Goal: Task Accomplishment & Management: Use online tool/utility

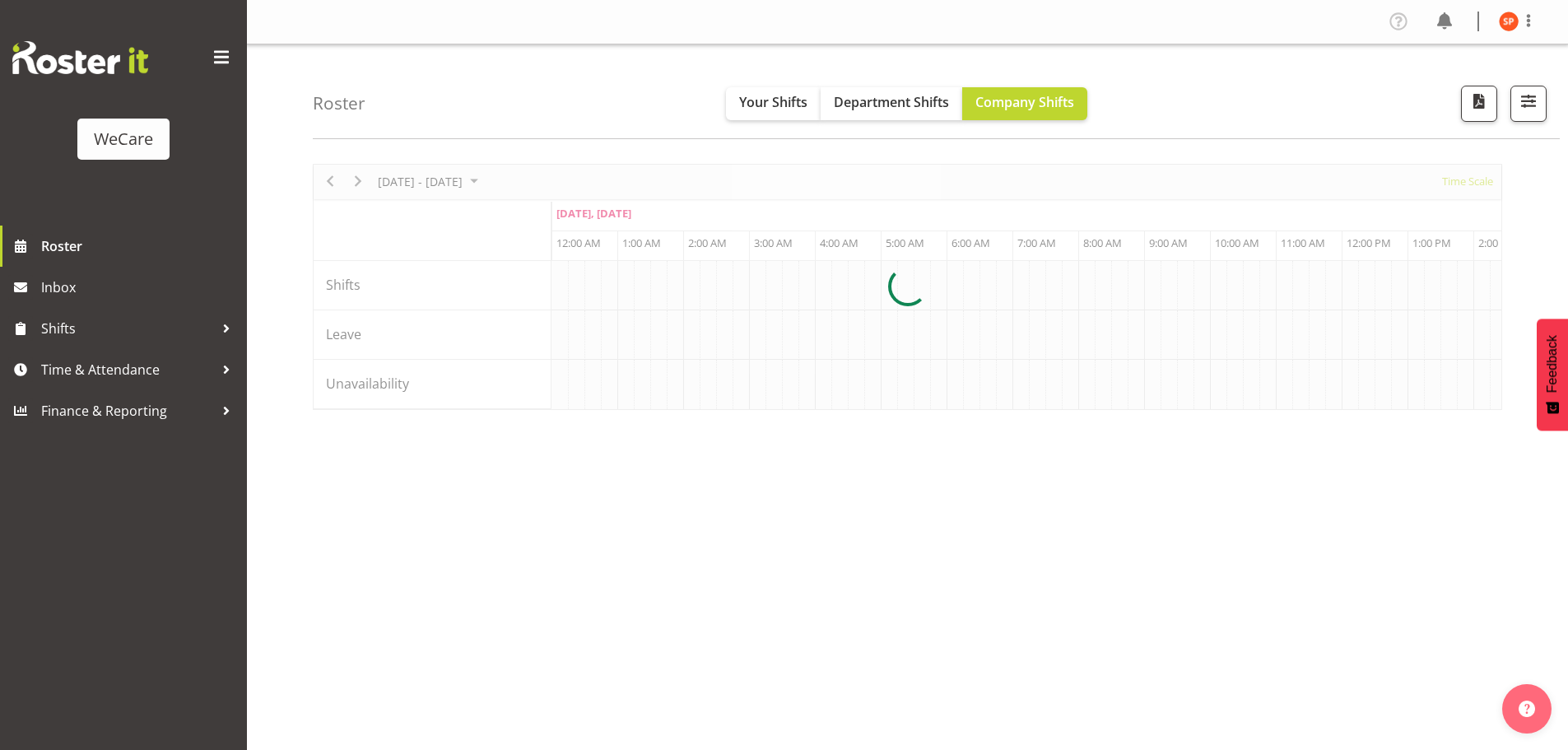
scroll to position [0, 1580]
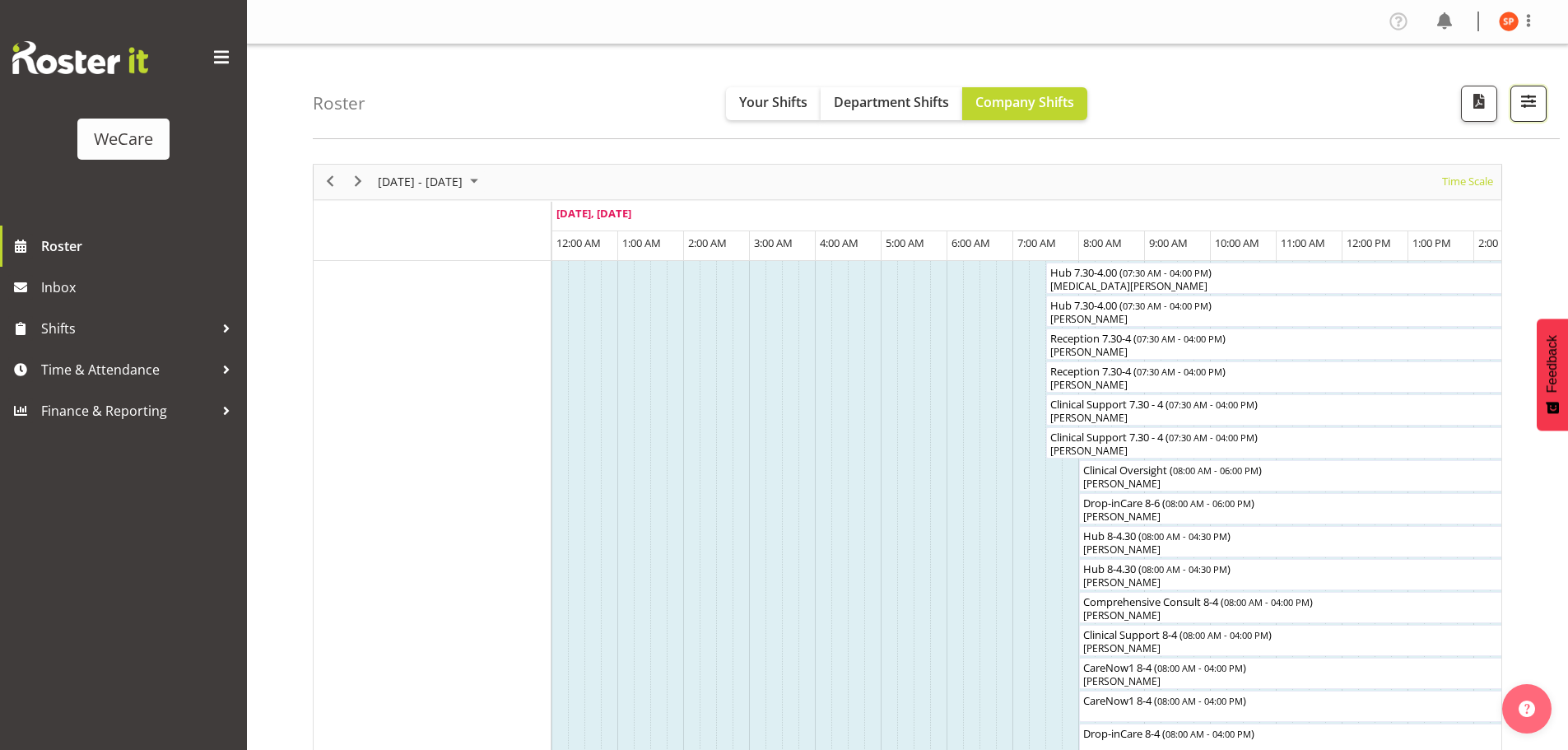
click at [1518, 105] on span "button" at bounding box center [1528, 102] width 21 height 21
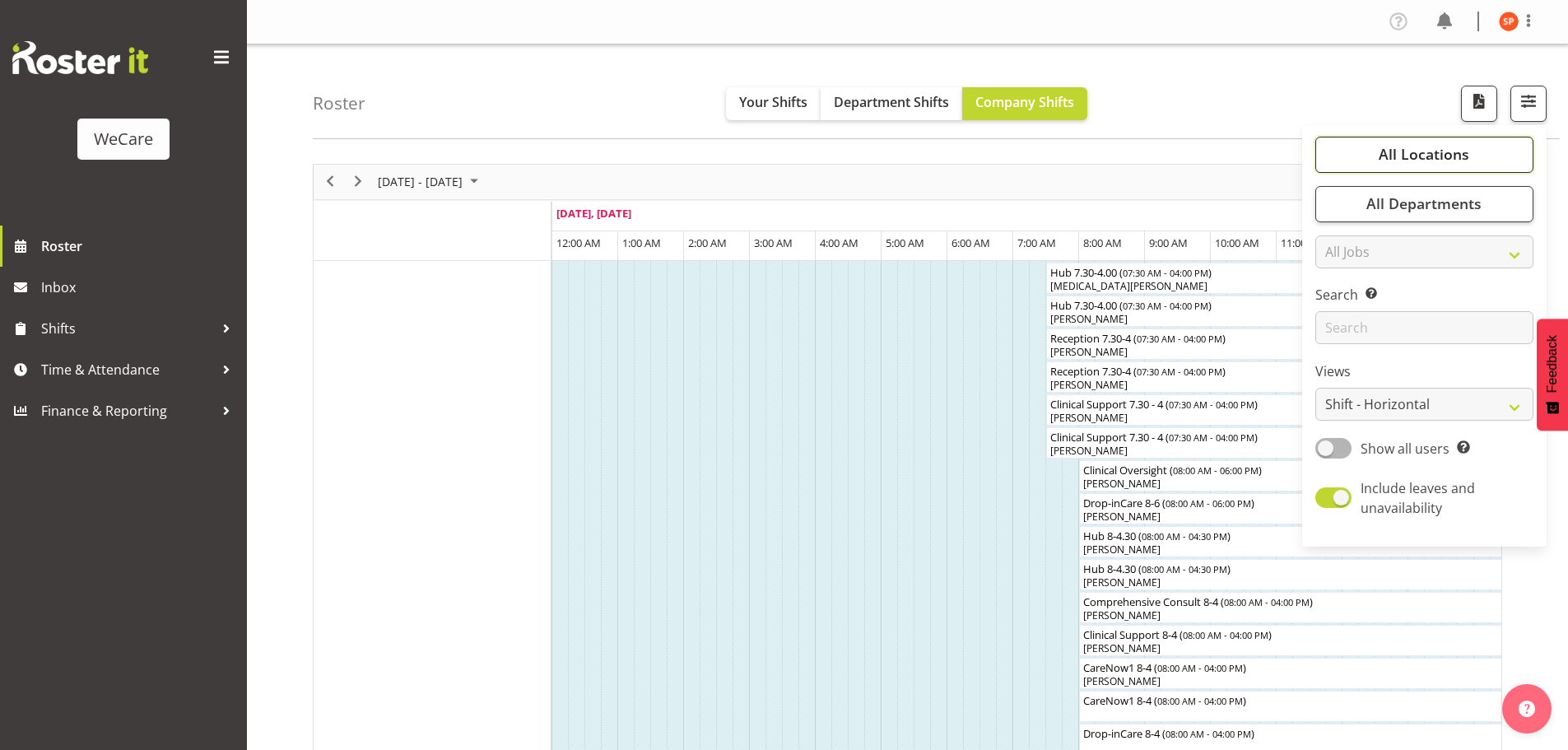
click at [1473, 144] on button "All Locations" at bounding box center [1424, 154] width 218 height 37
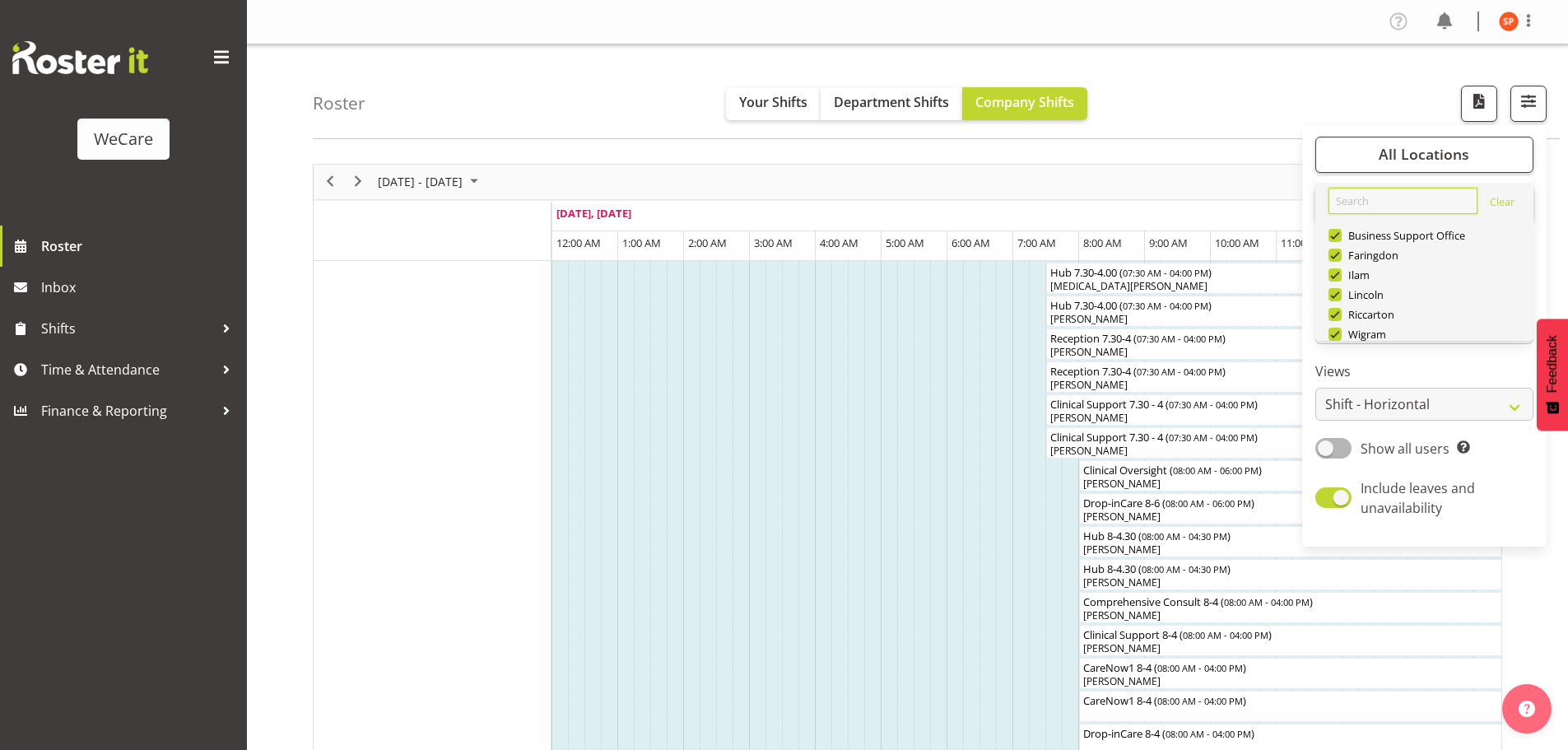
click at [1417, 203] on input "text" at bounding box center [1402, 201] width 149 height 27
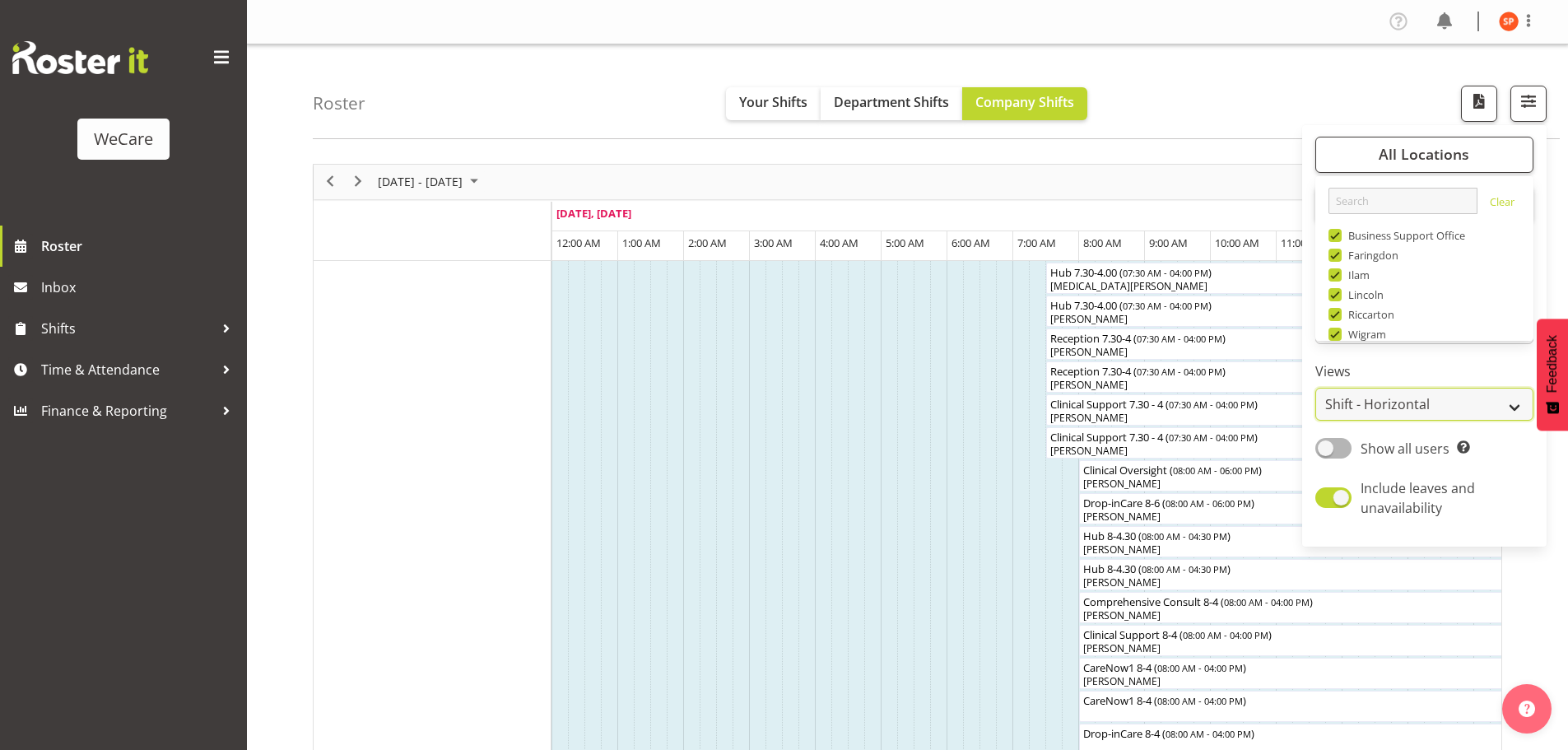
click at [1386, 408] on select "Staff Role Shift - Horizontal Shift - Vertical Staff - Location" at bounding box center [1424, 404] width 218 height 33
select select "location"
click at [1316, 388] on select "Staff Role Shift - Horizontal Shift - Vertical Staff - Location" at bounding box center [1424, 404] width 218 height 33
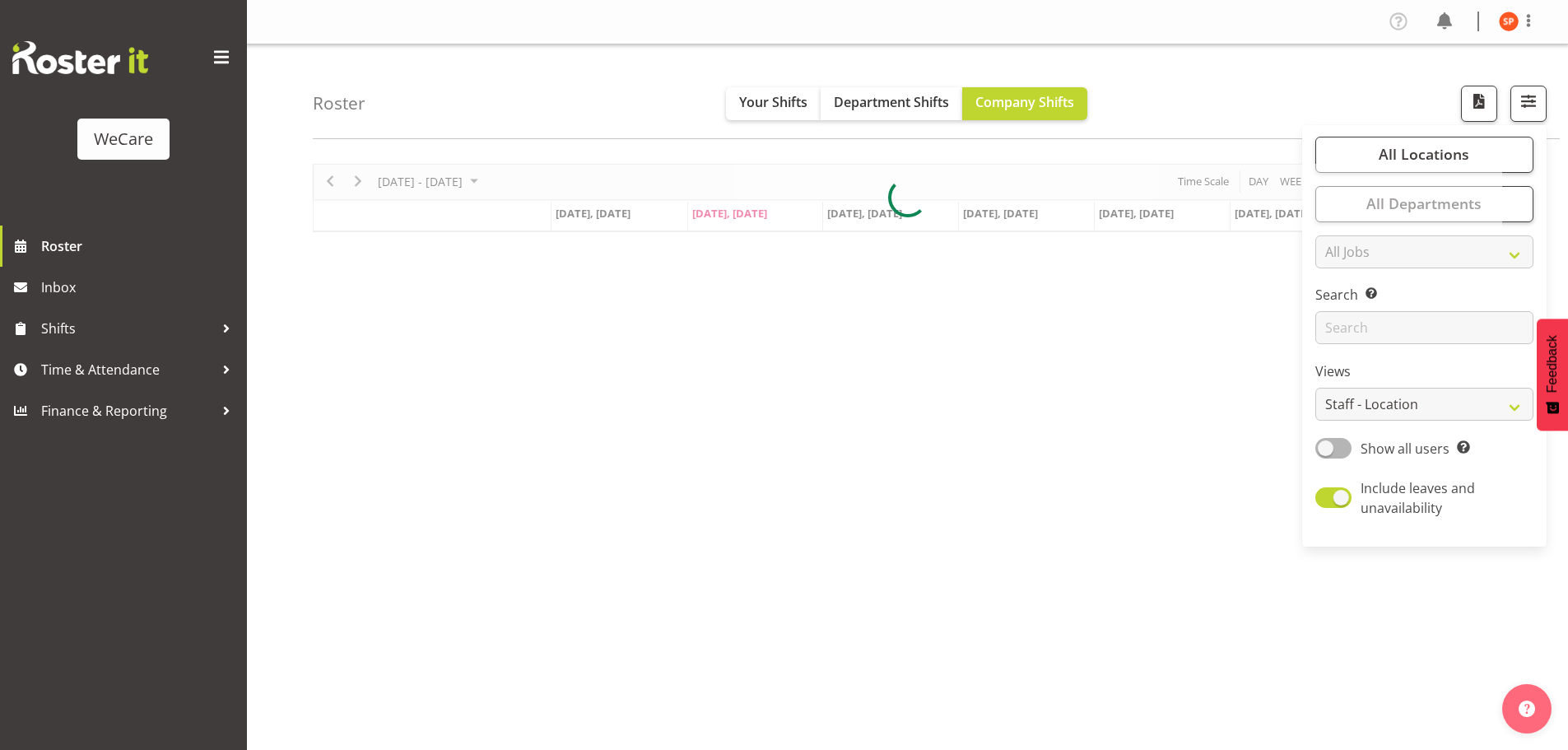
click at [1186, 96] on div "Roster Your Shifts Department Shifts Company Shifts All Locations Clear Busines…" at bounding box center [936, 92] width 1247 height 95
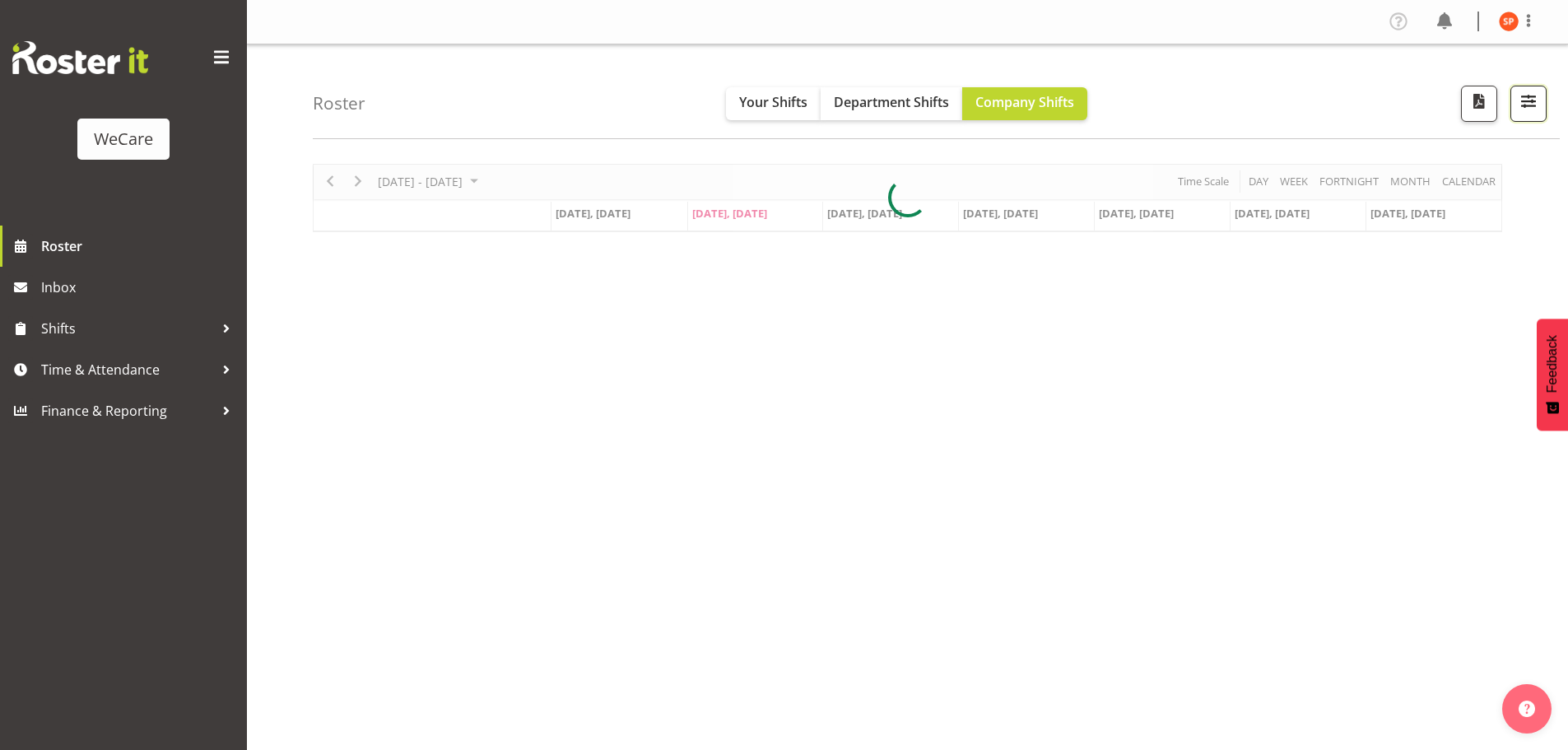
click at [1535, 97] on span "button" at bounding box center [1528, 102] width 21 height 21
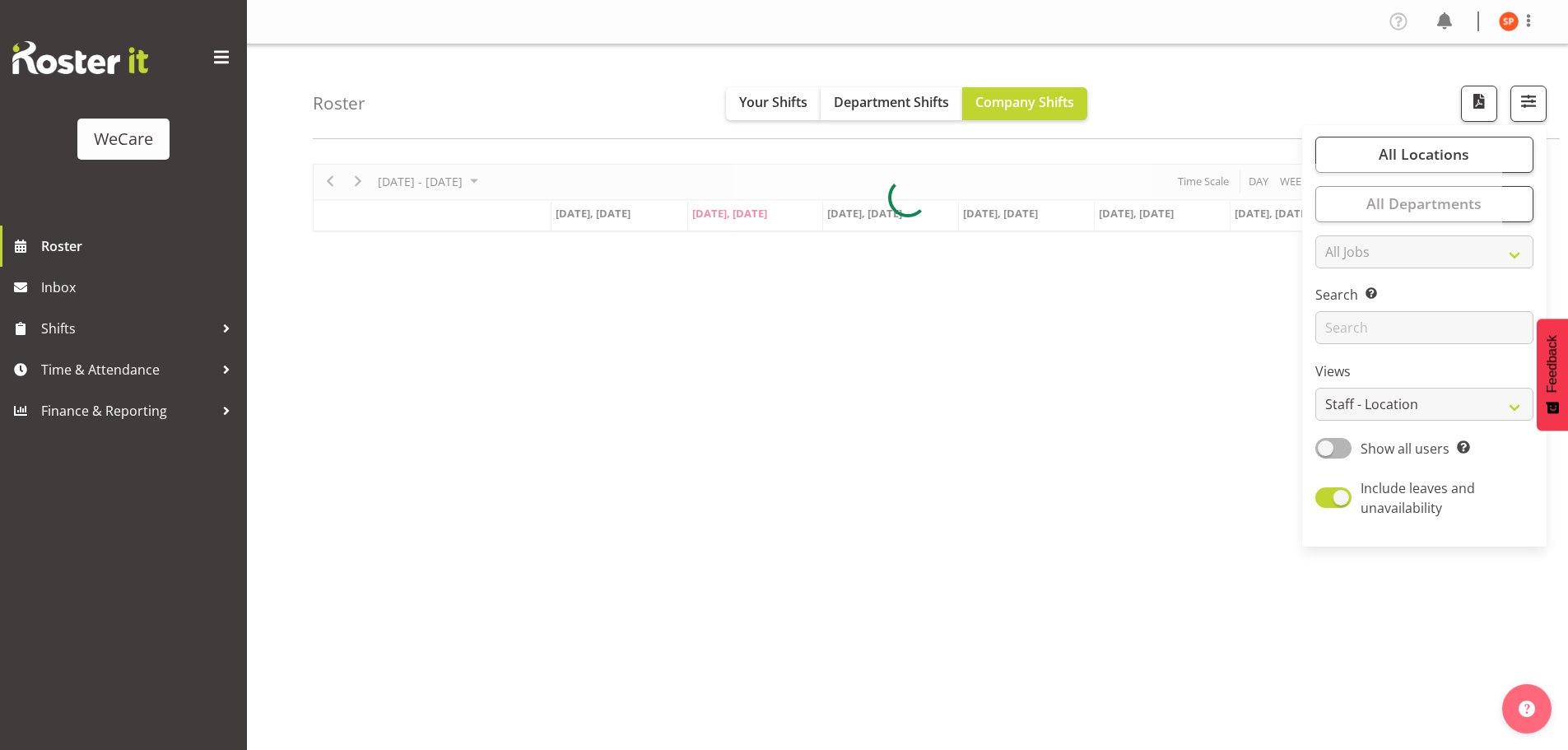
click at [1368, 95] on div "Roster Your Shifts Department Shifts Company Shifts All Locations Clear Busines…" at bounding box center [936, 92] width 1247 height 95
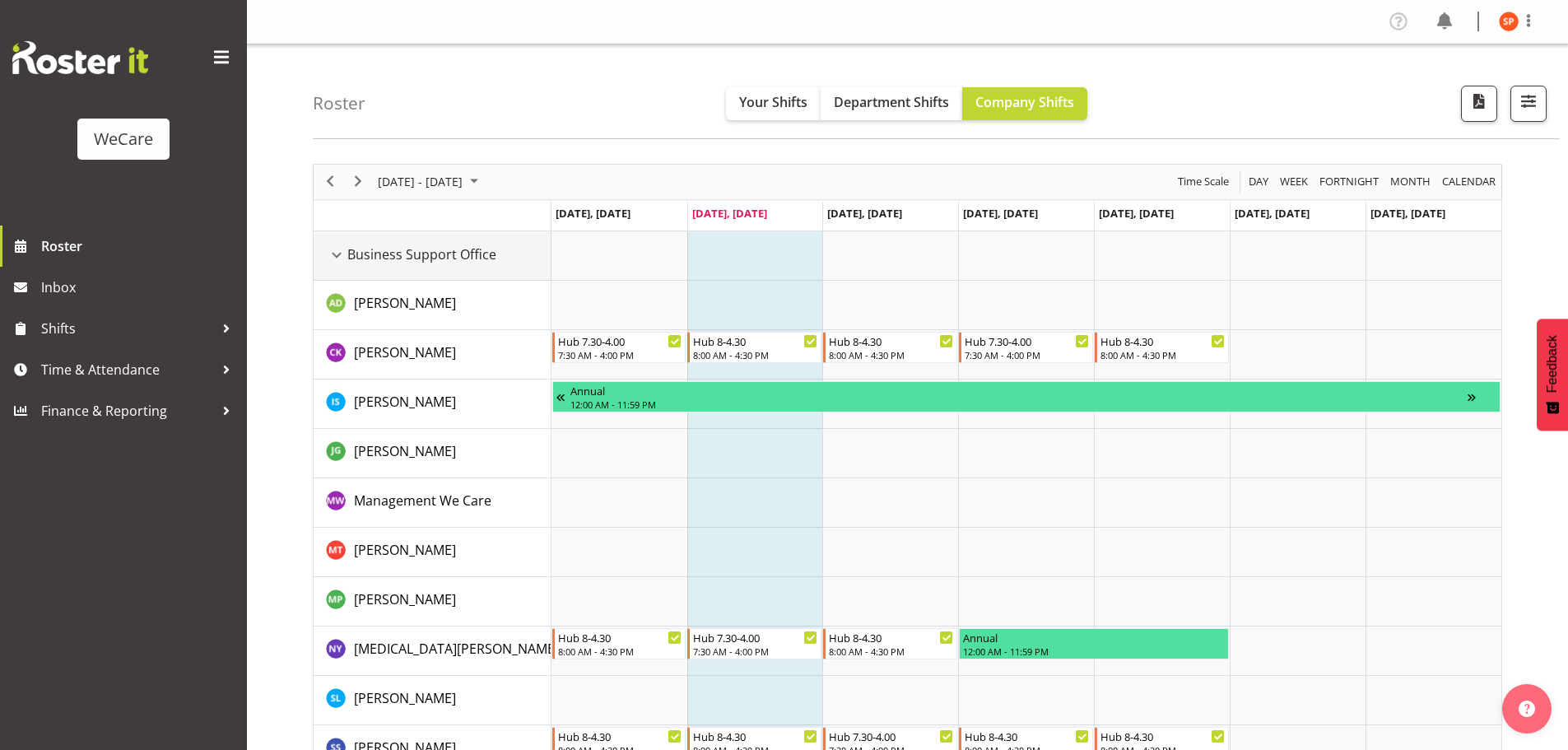
drag, startPoint x: 339, startPoint y: 256, endPoint x: 508, endPoint y: 391, distance: 216.3
click at [339, 256] on div "Business Support Office resource" at bounding box center [337, 255] width 21 height 21
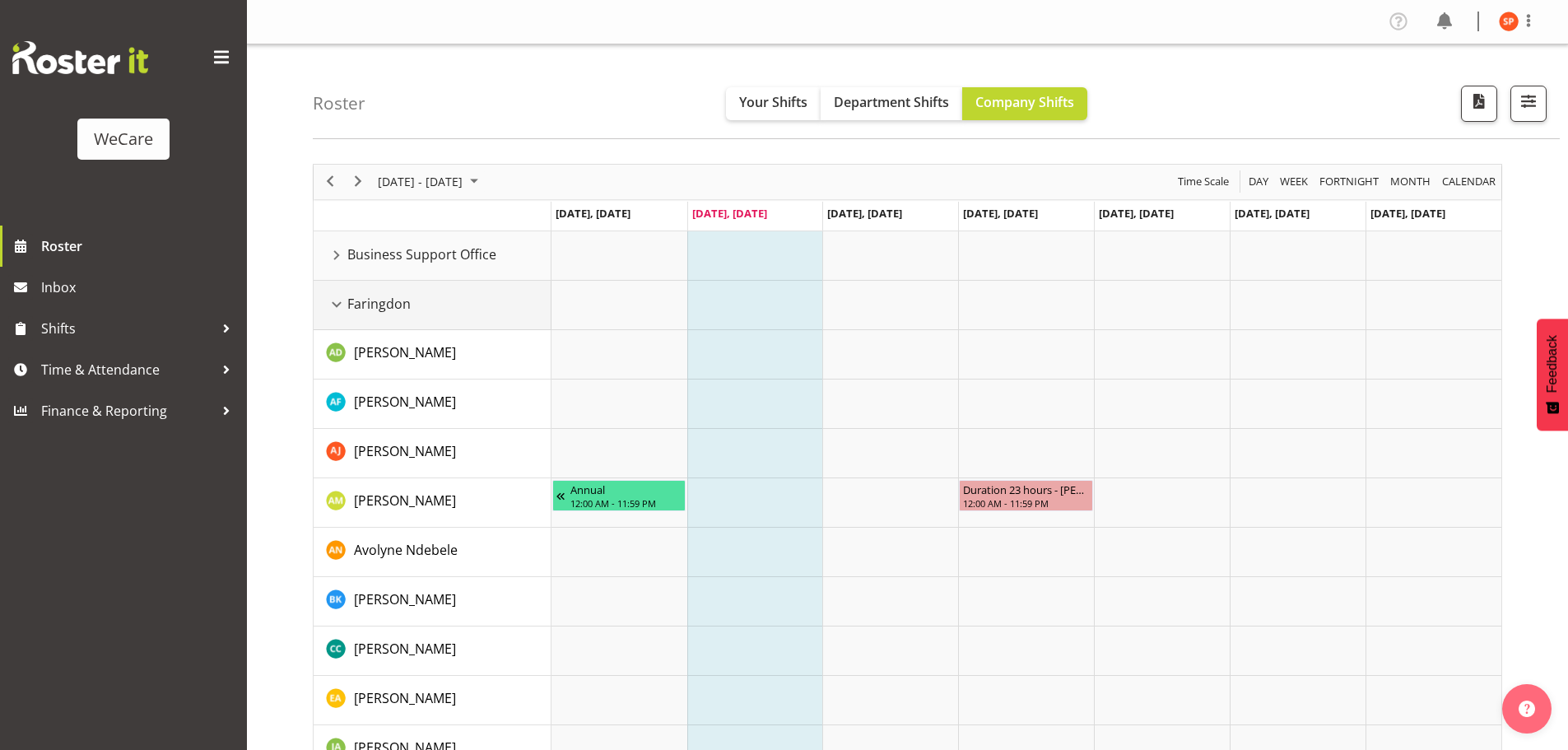
click at [339, 305] on div "Faringdon resource" at bounding box center [337, 305] width 21 height 21
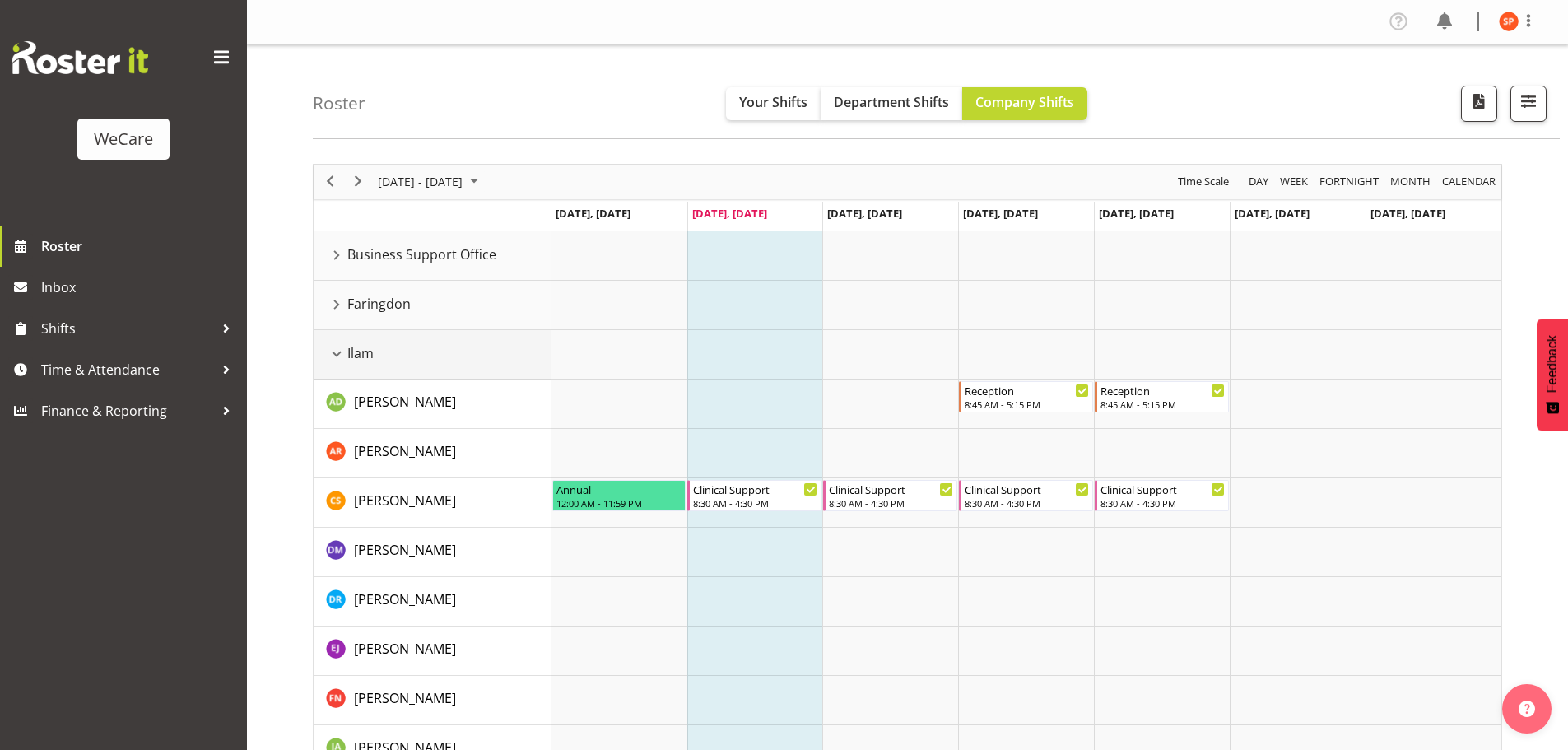
click at [338, 359] on div "Ilam resource" at bounding box center [337, 354] width 21 height 21
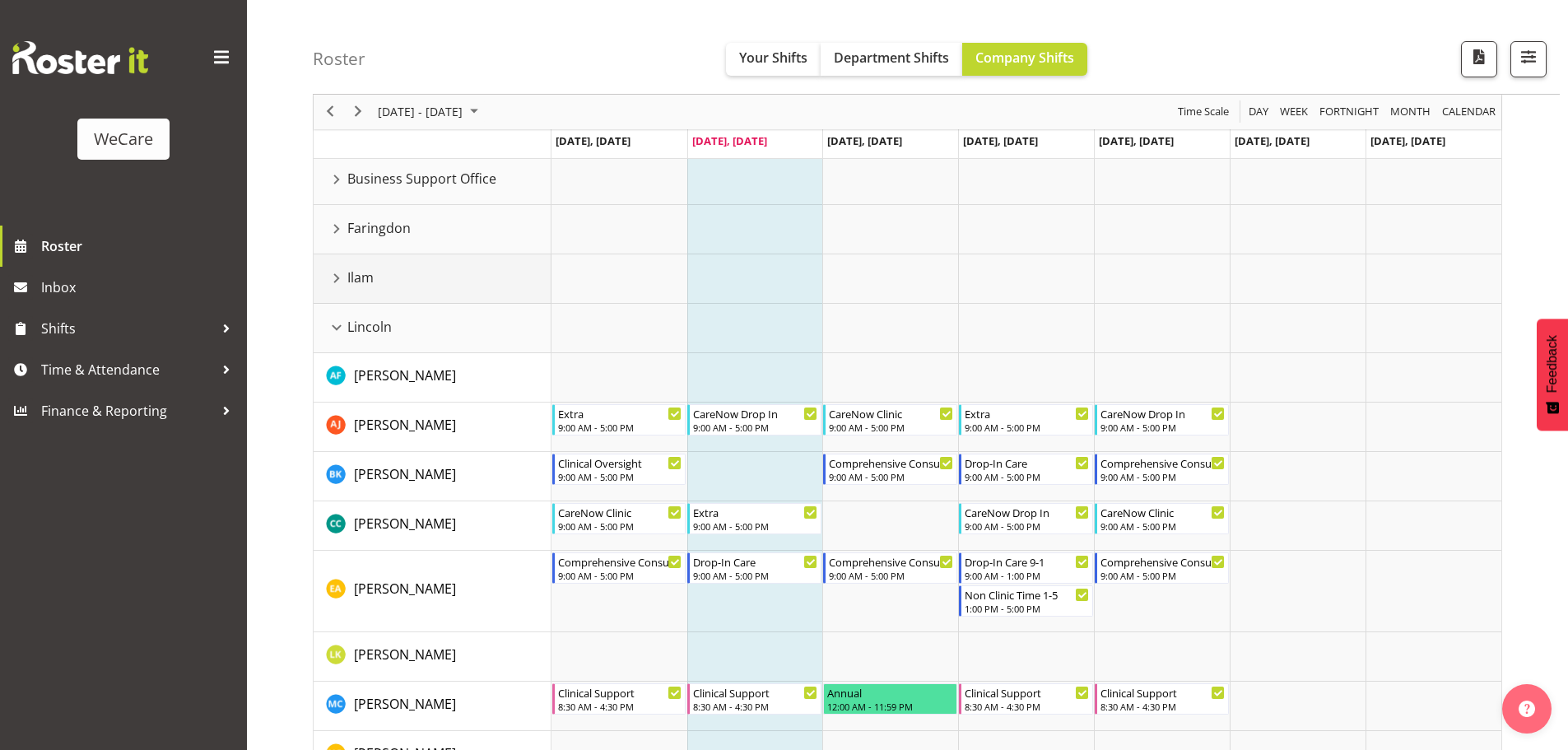
scroll to position [165, 0]
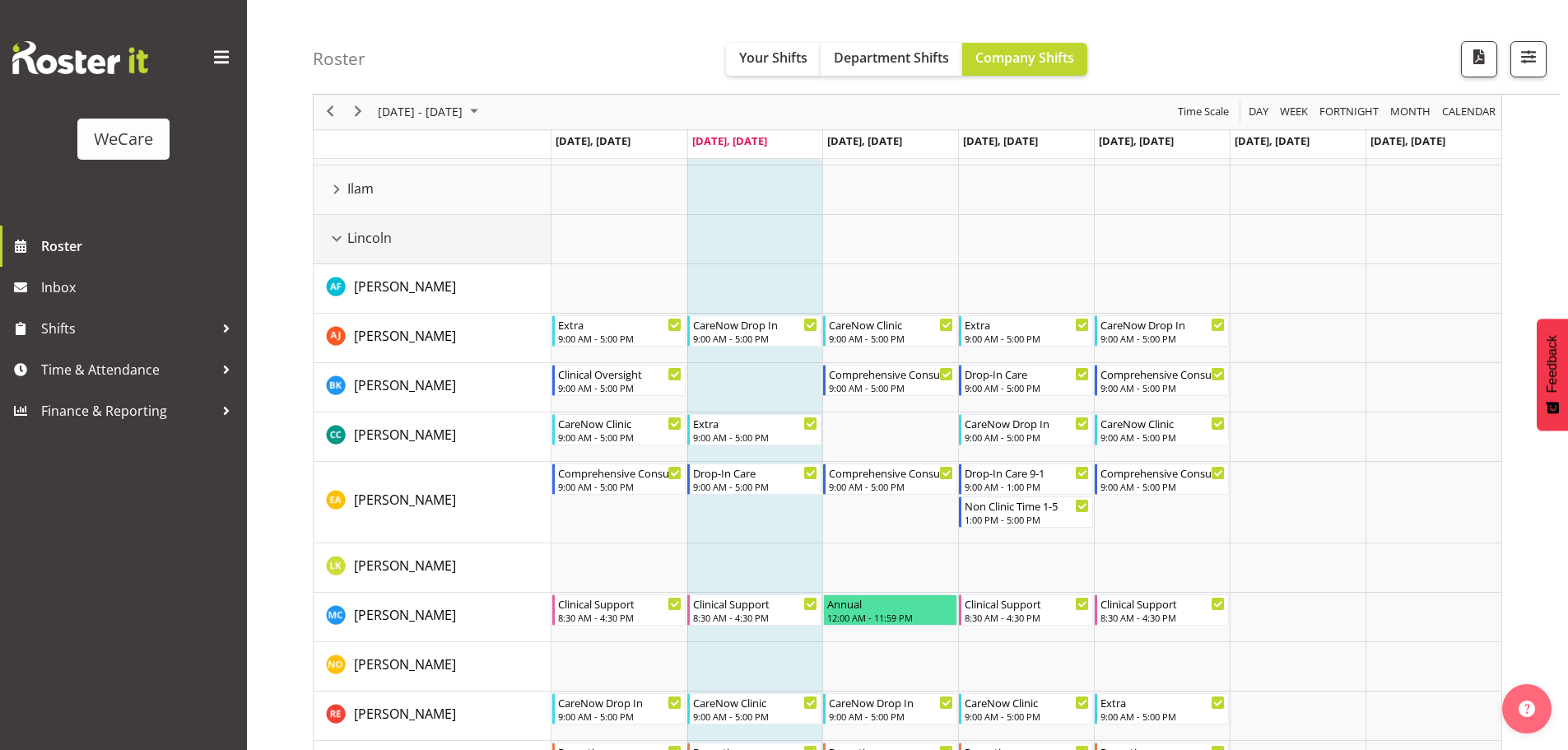
click at [336, 235] on div "Lincoln resource" at bounding box center [337, 239] width 21 height 21
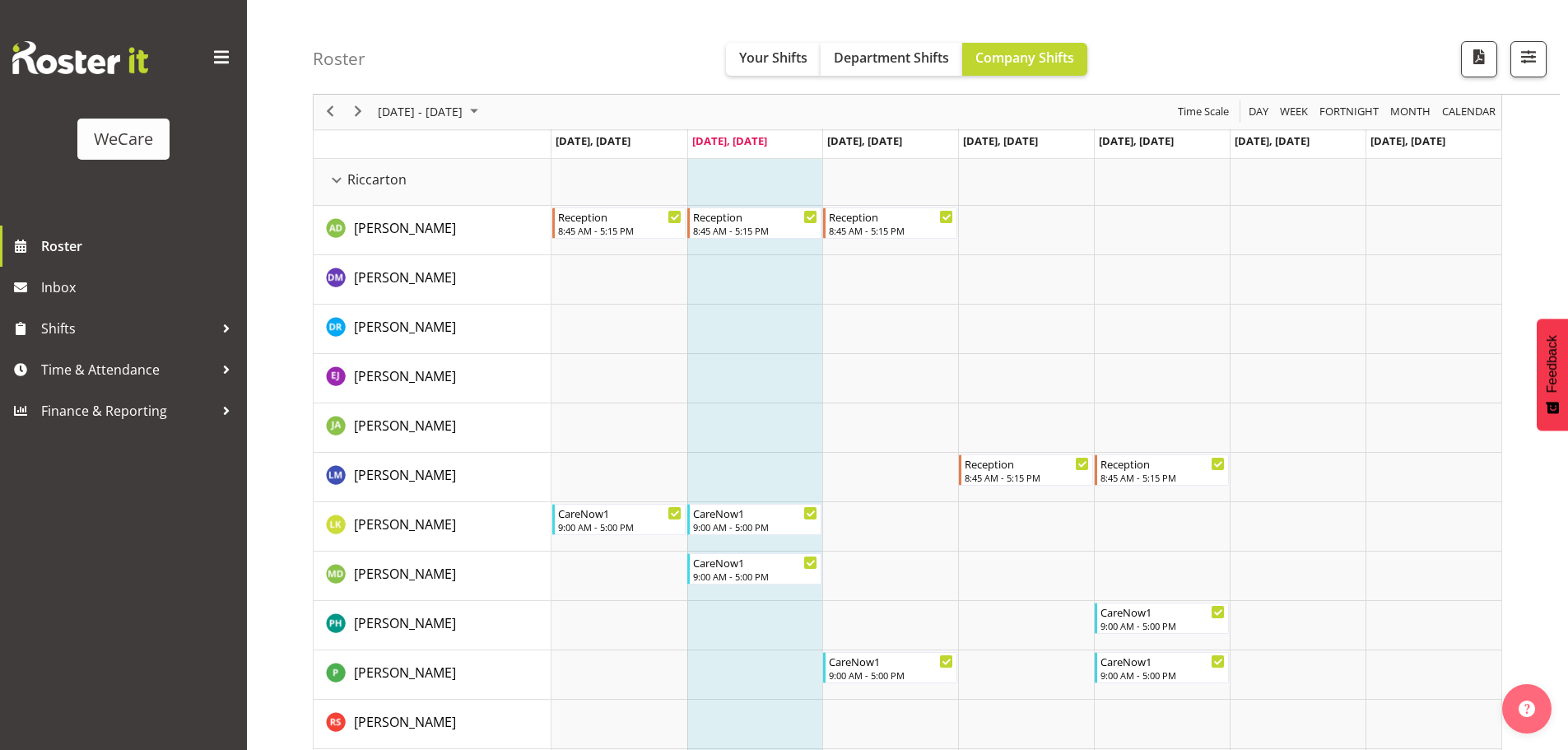
scroll to position [247, 0]
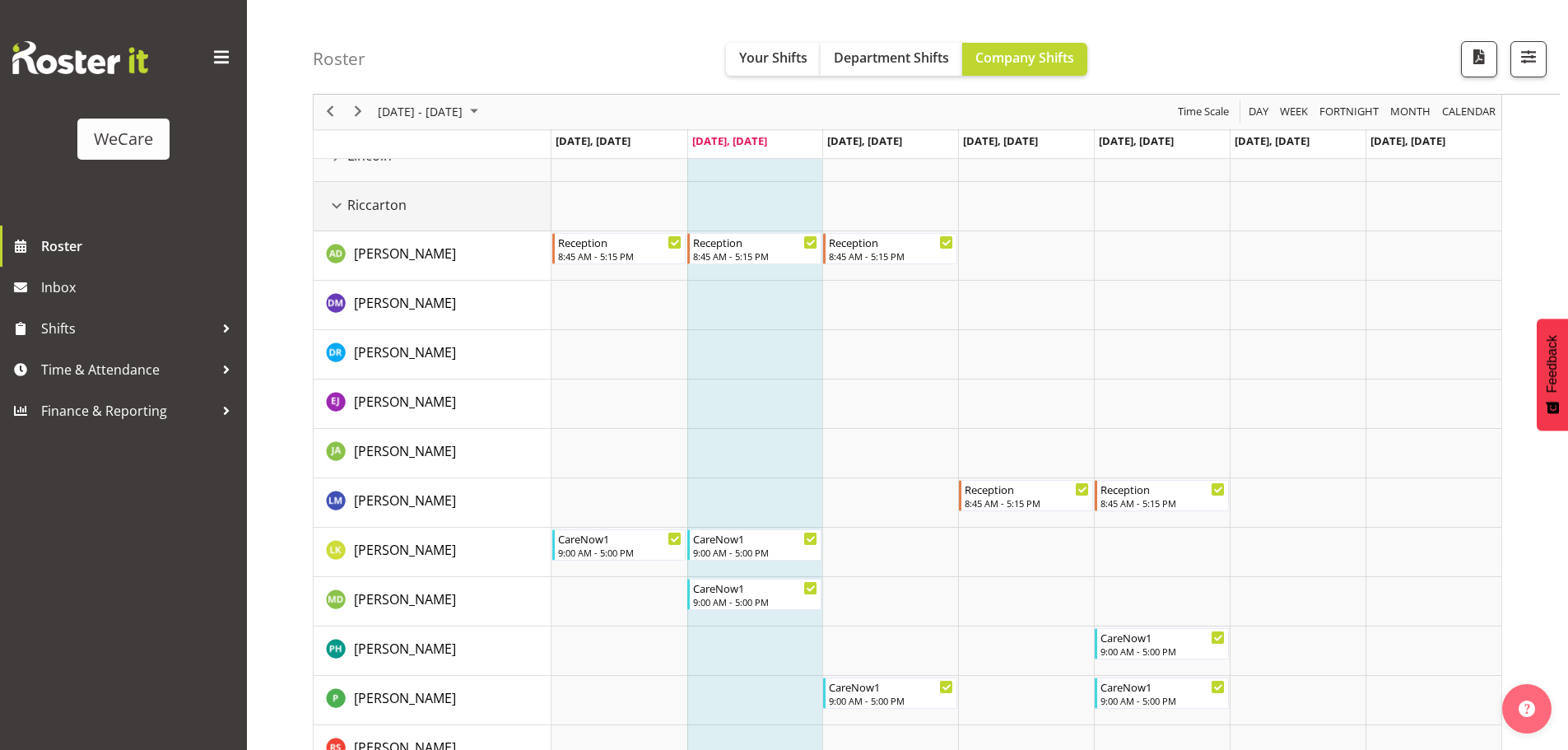
click at [338, 206] on div "Riccarton resource" at bounding box center [337, 206] width 21 height 21
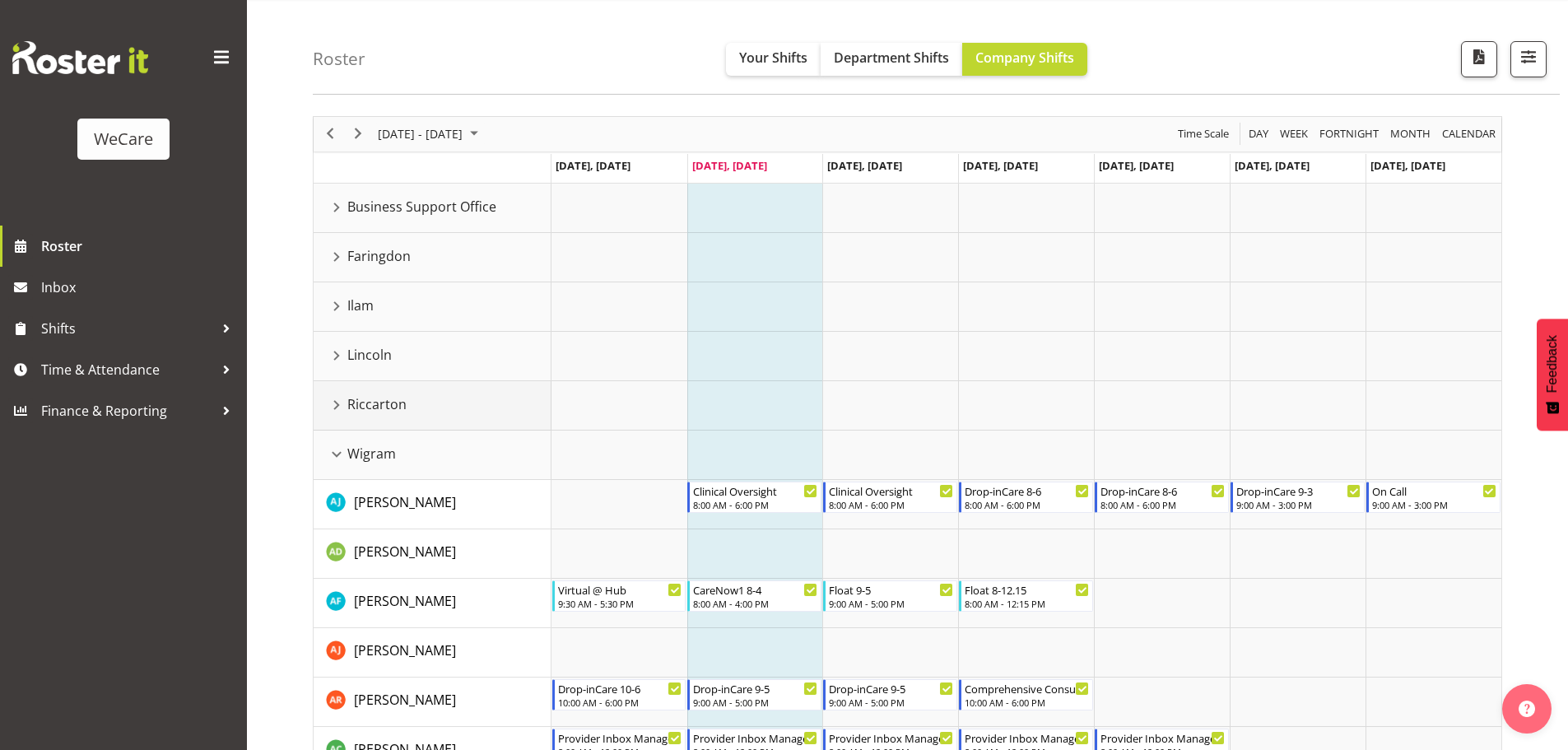
scroll to position [21, 0]
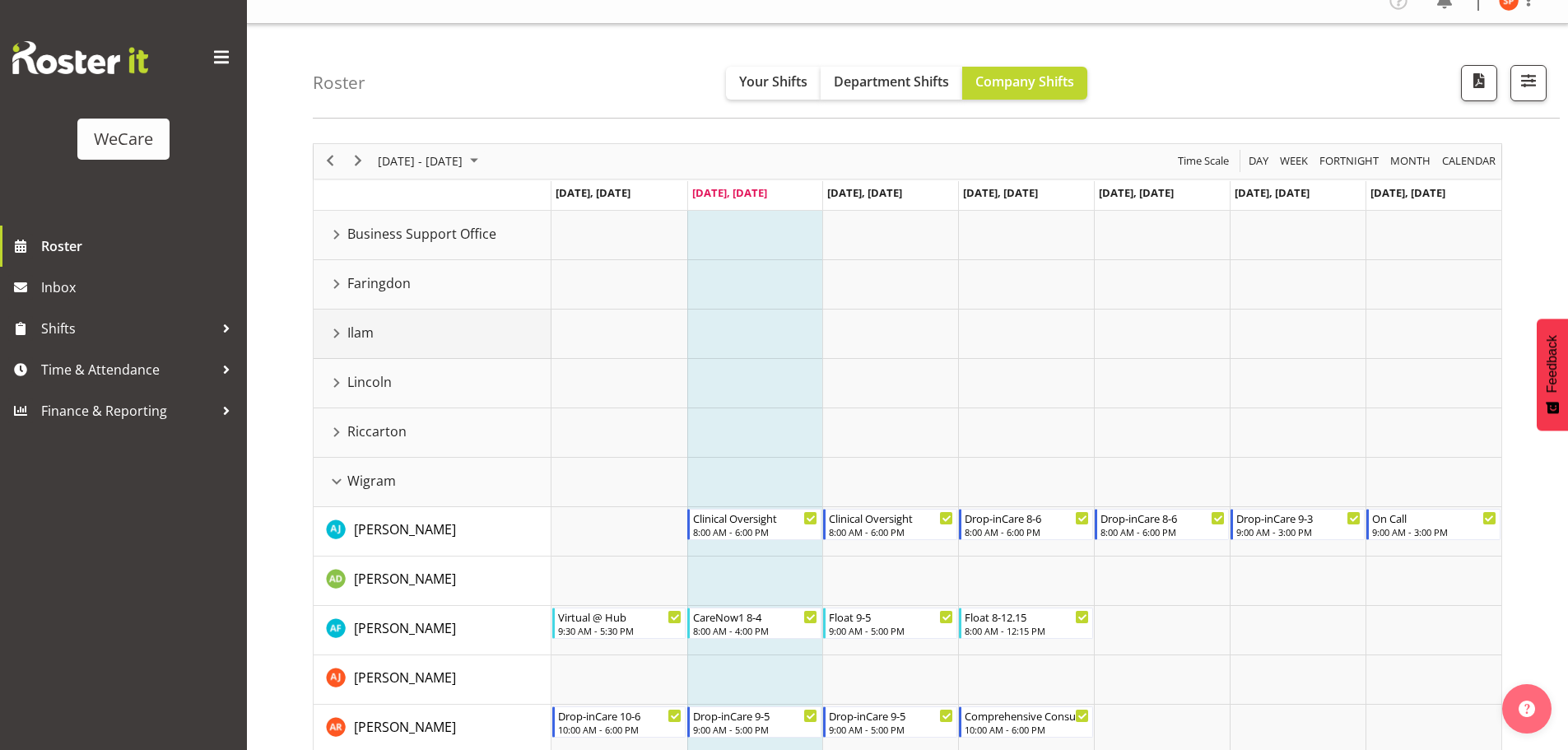
click at [342, 331] on div "Ilam resource" at bounding box center [337, 334] width 21 height 21
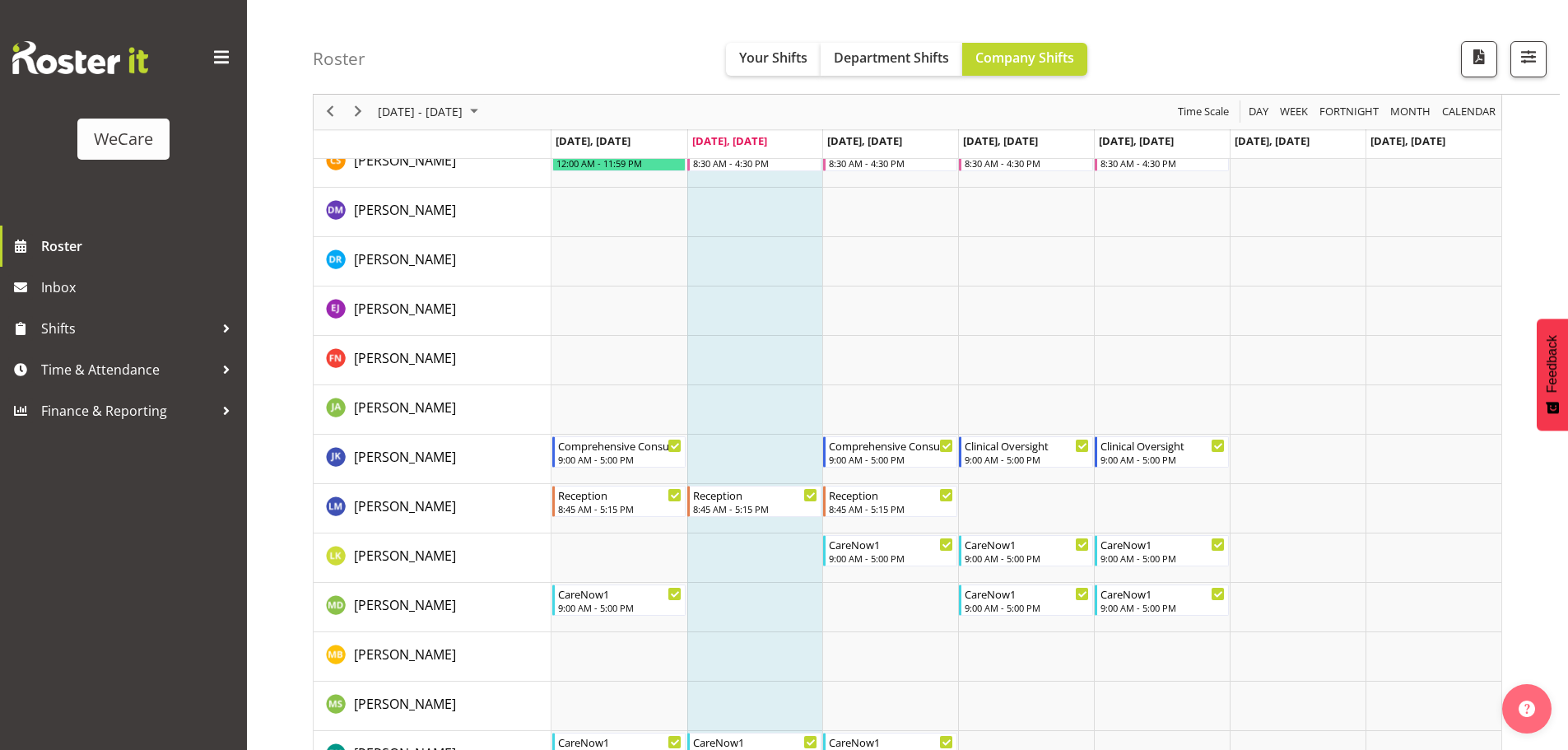
scroll to position [103, 0]
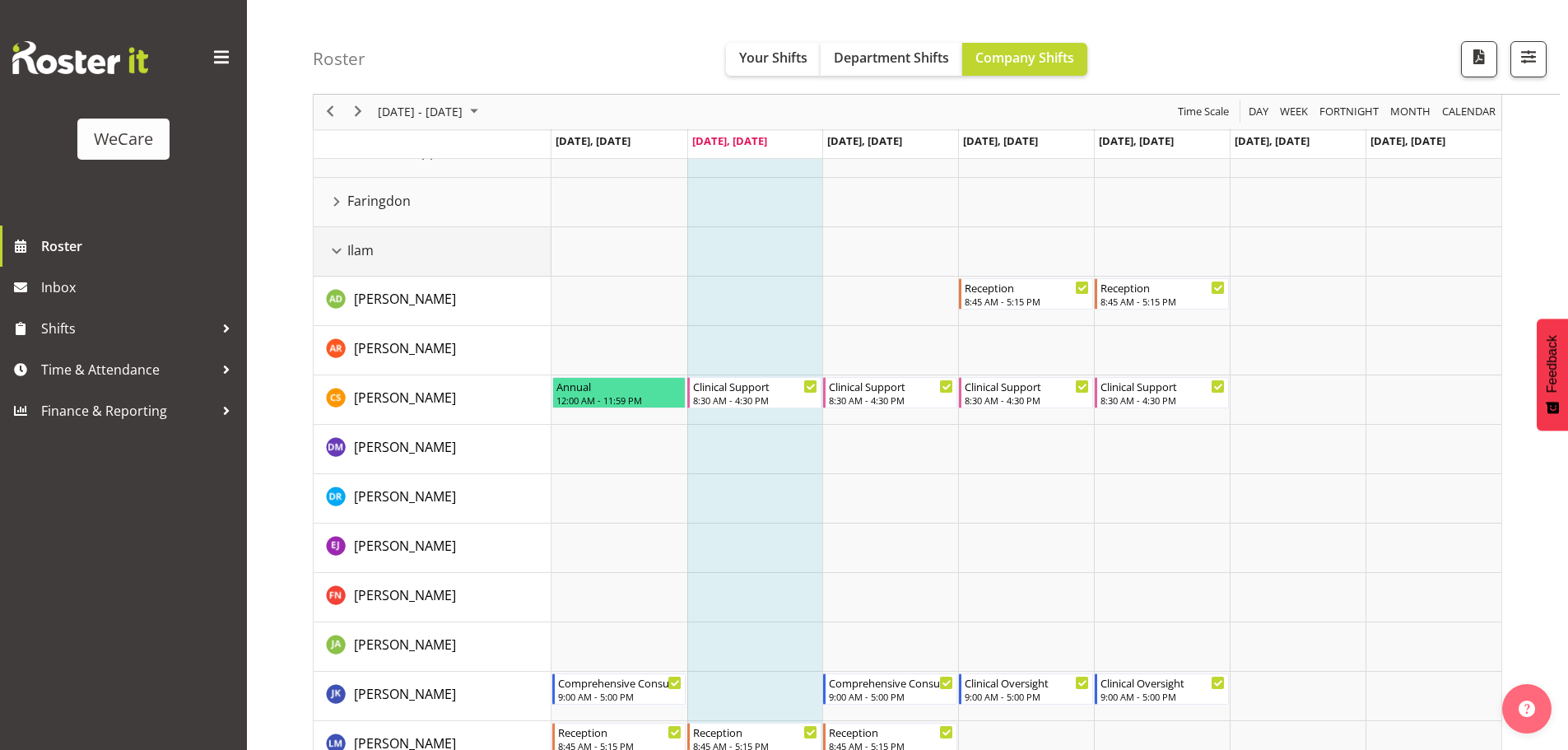
click at [334, 252] on div "Ilam resource" at bounding box center [337, 251] width 21 height 21
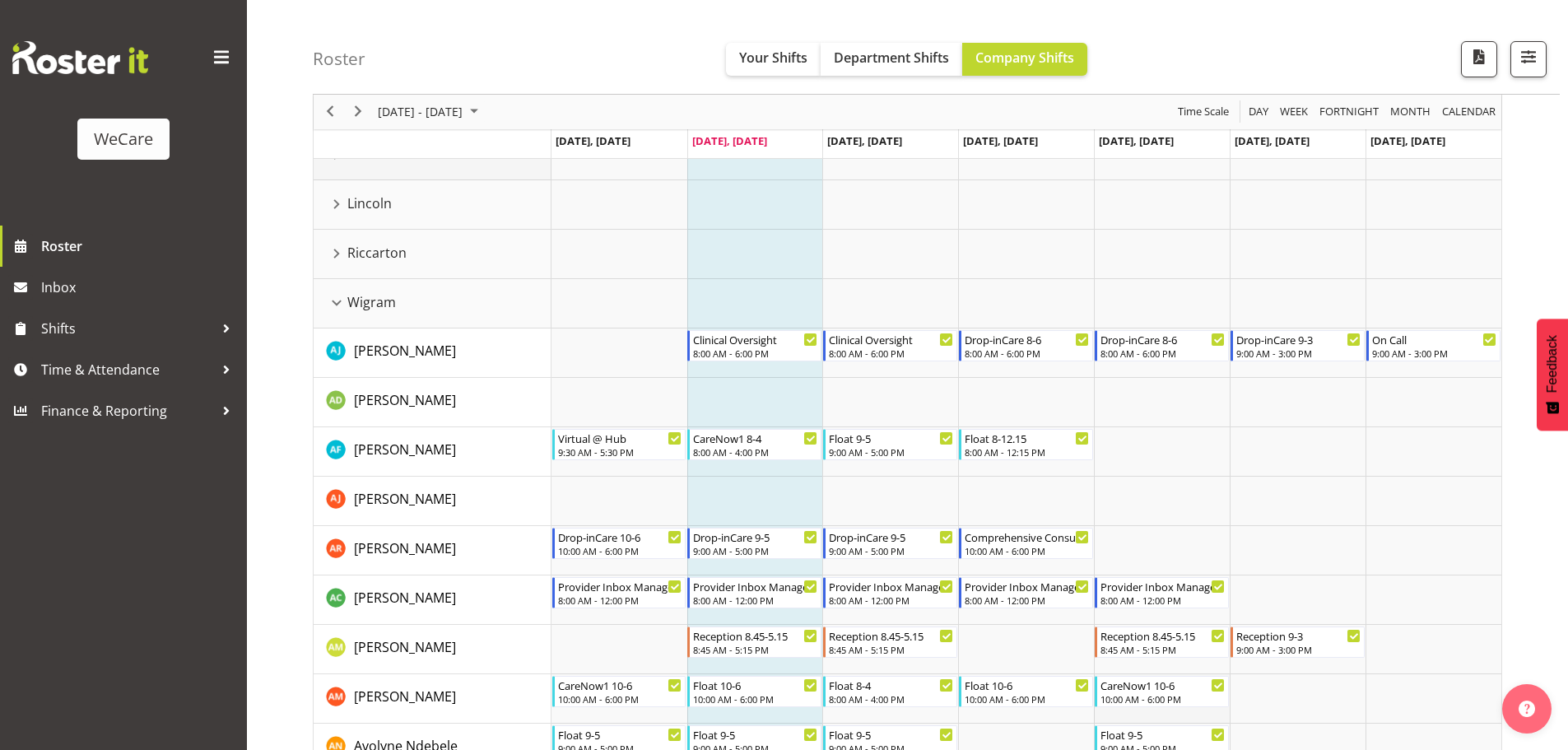
scroll to position [185, 0]
